Goal: Book appointment/travel/reservation

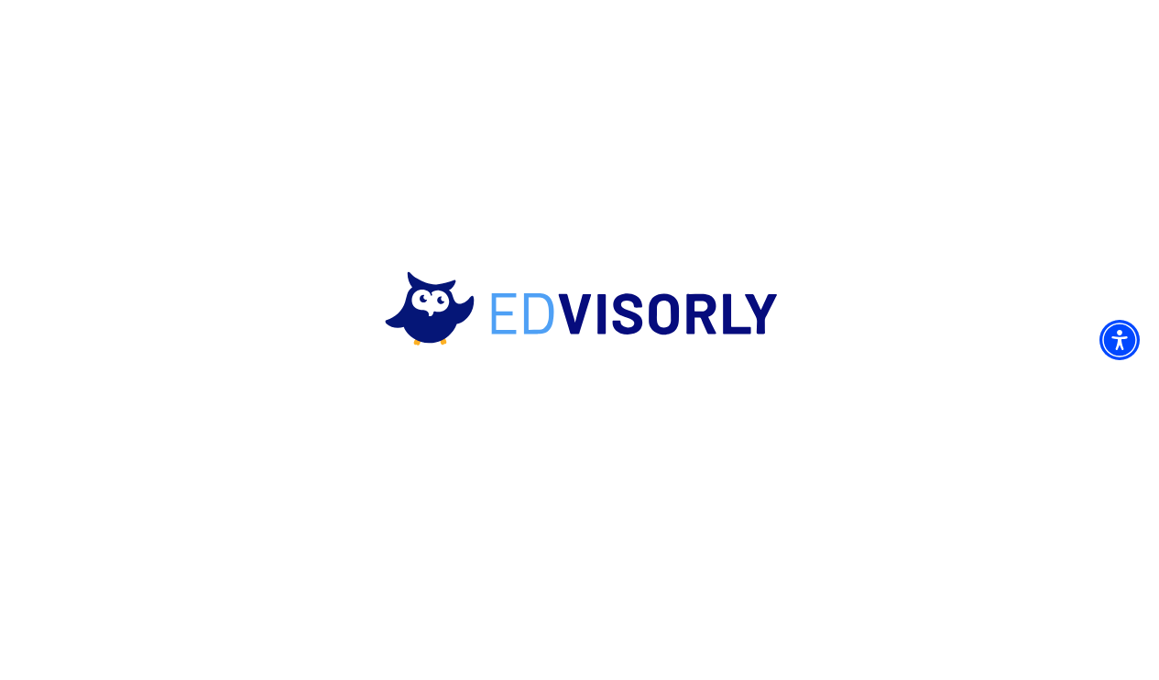
scroll to position [33, 0]
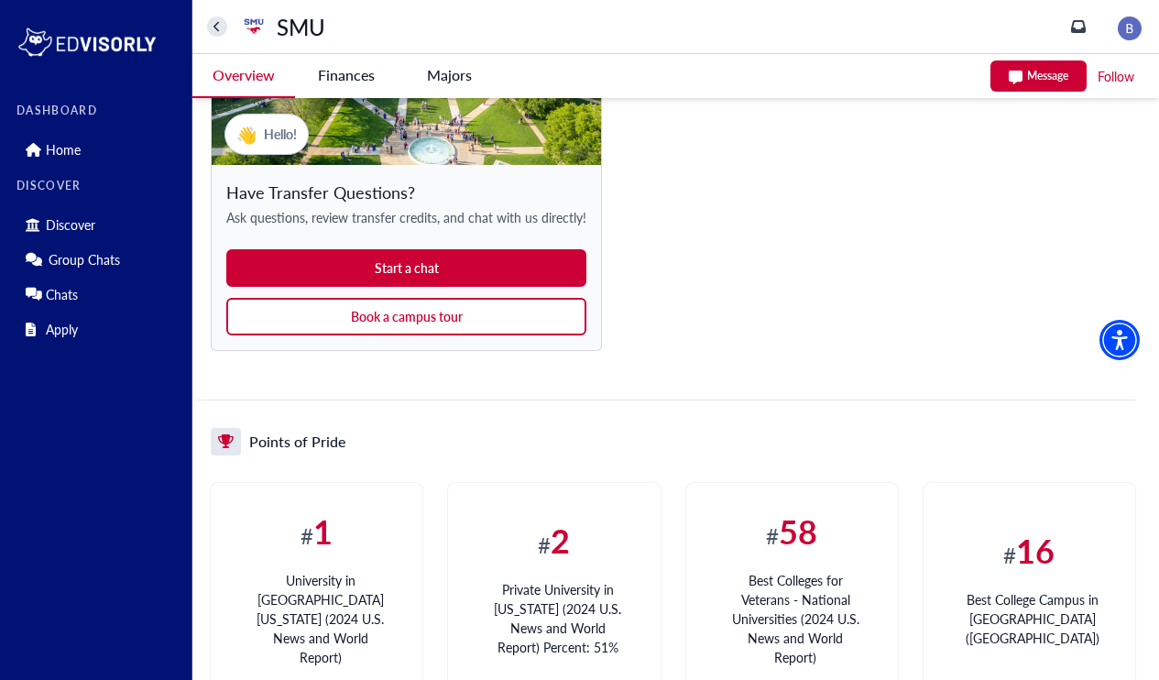
scroll to position [1576, 0]
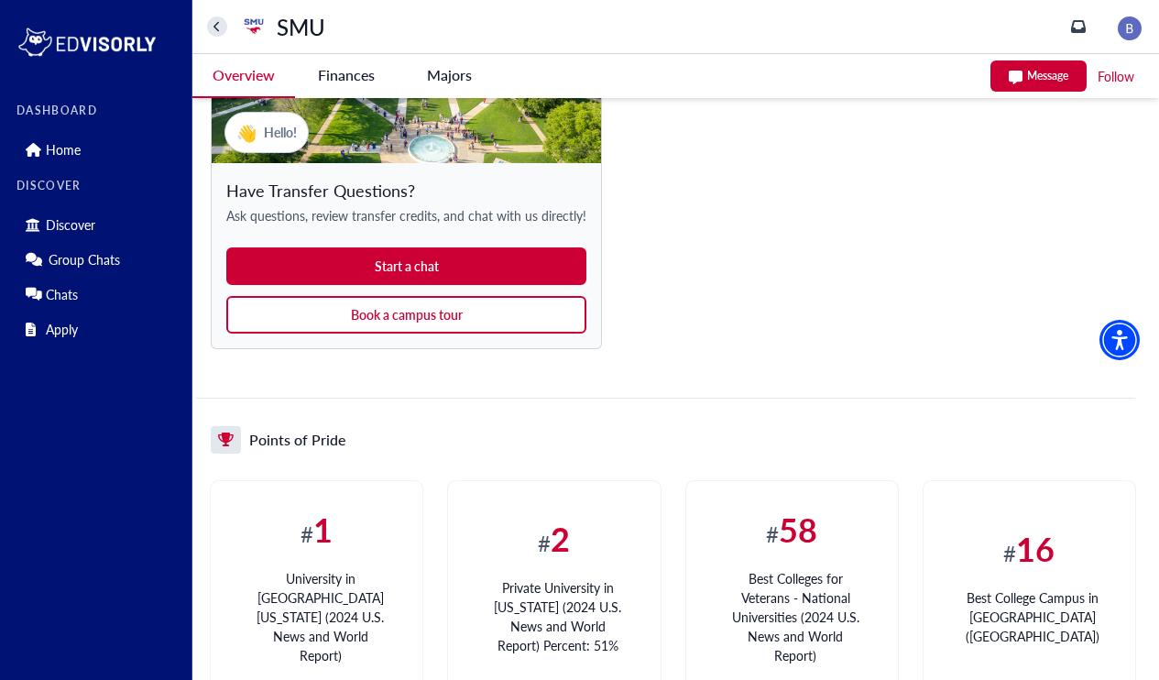
click at [469, 314] on button "Book a campus tour" at bounding box center [406, 315] width 360 height 38
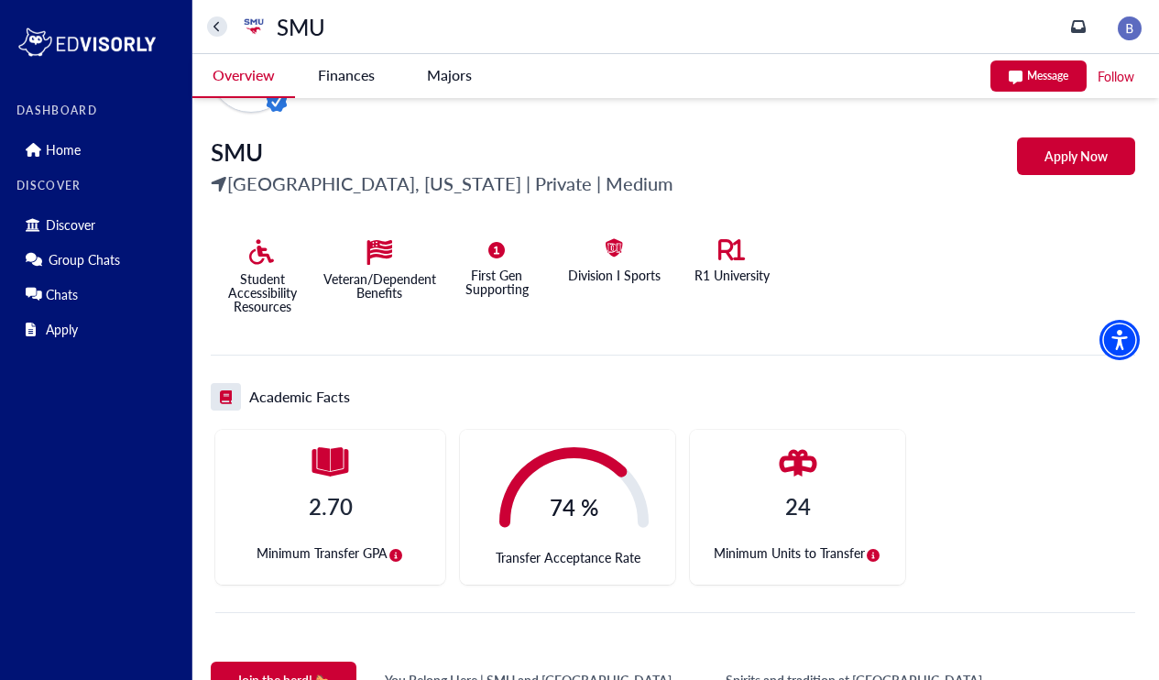
scroll to position [0, 0]
